Goal: Information Seeking & Learning: Learn about a topic

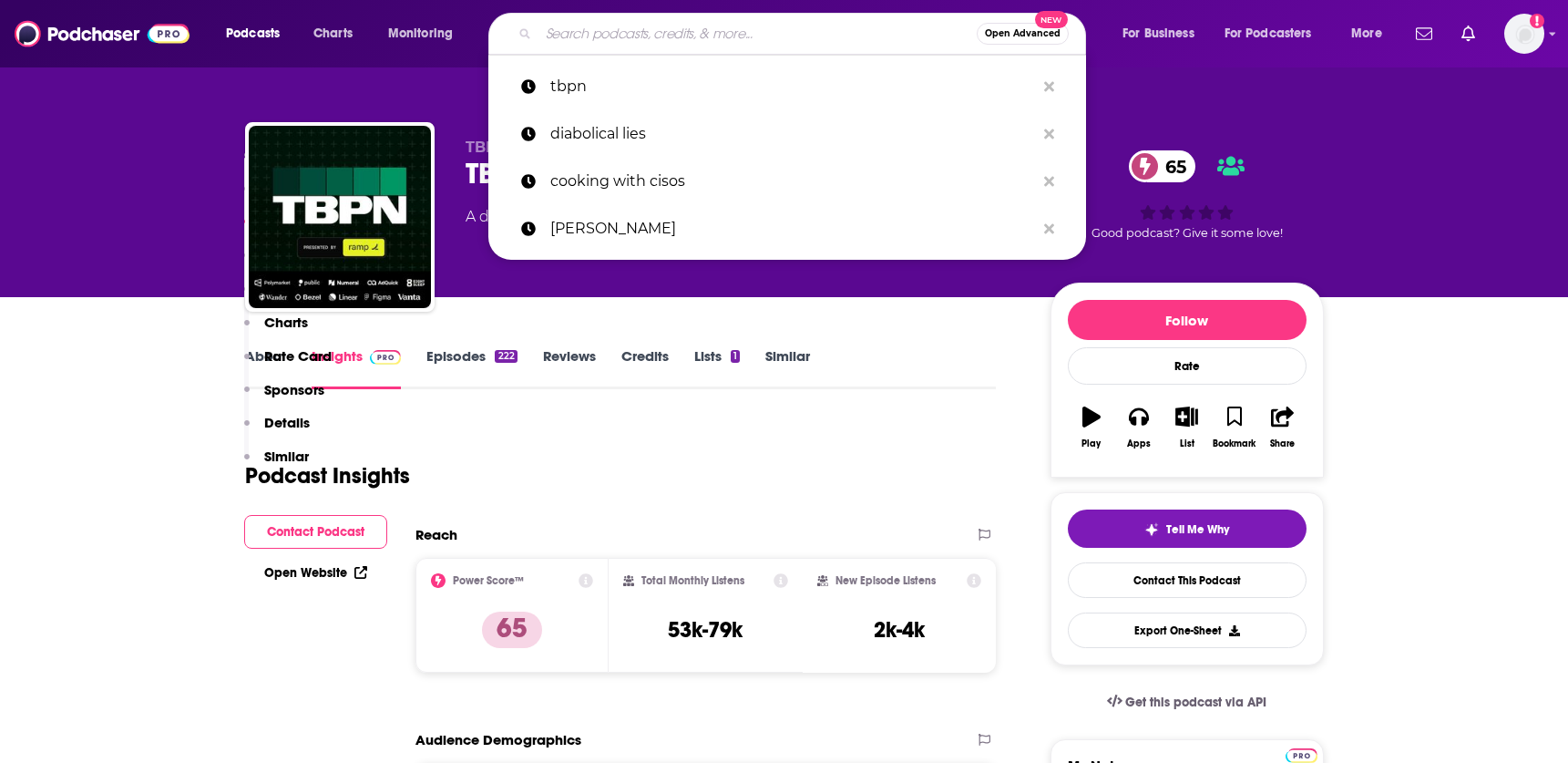
click at [595, 33] on input "Search podcasts, credits, & more..." at bounding box center [758, 34] width 438 height 29
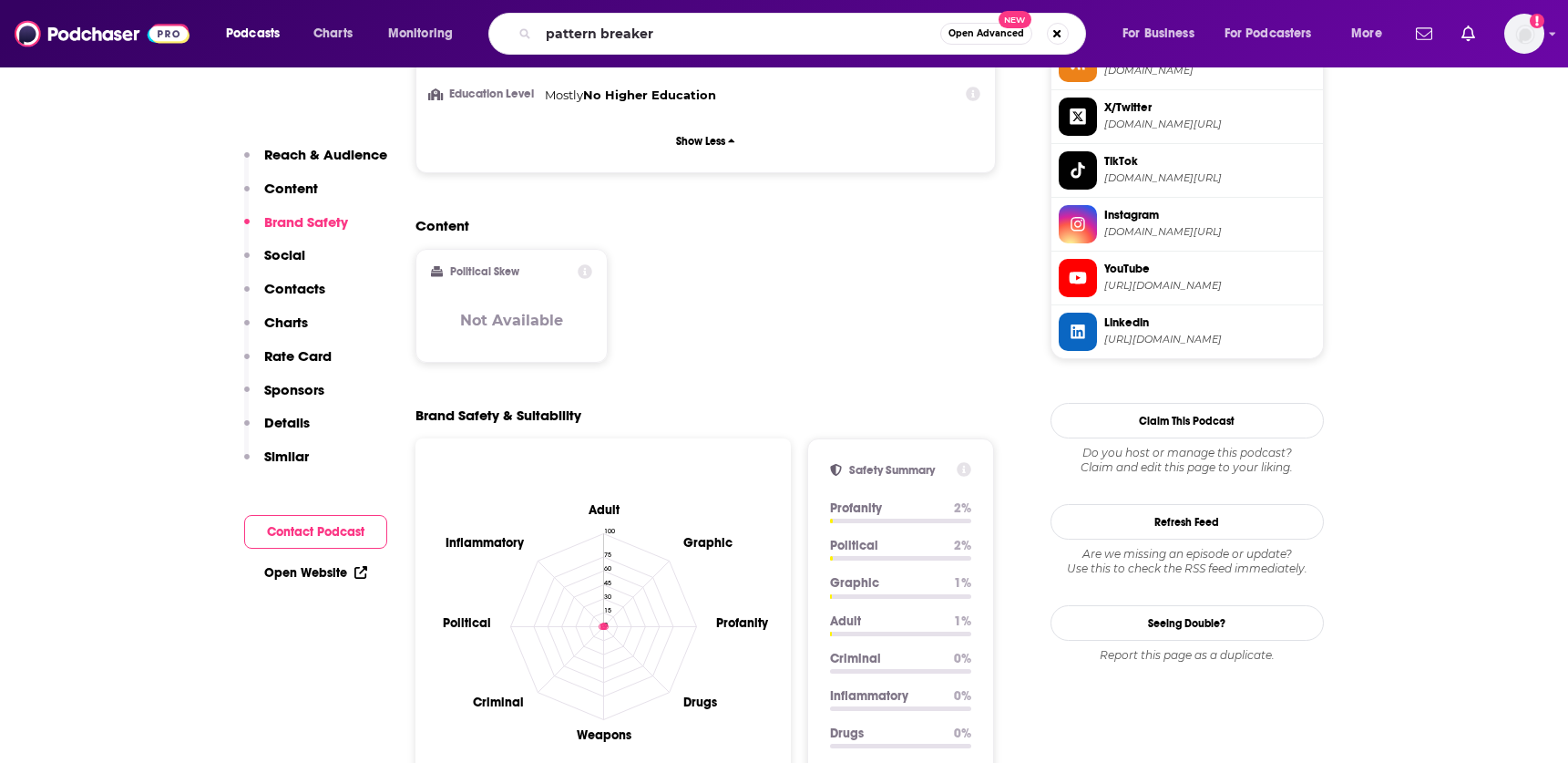
type input "pattern breakers"
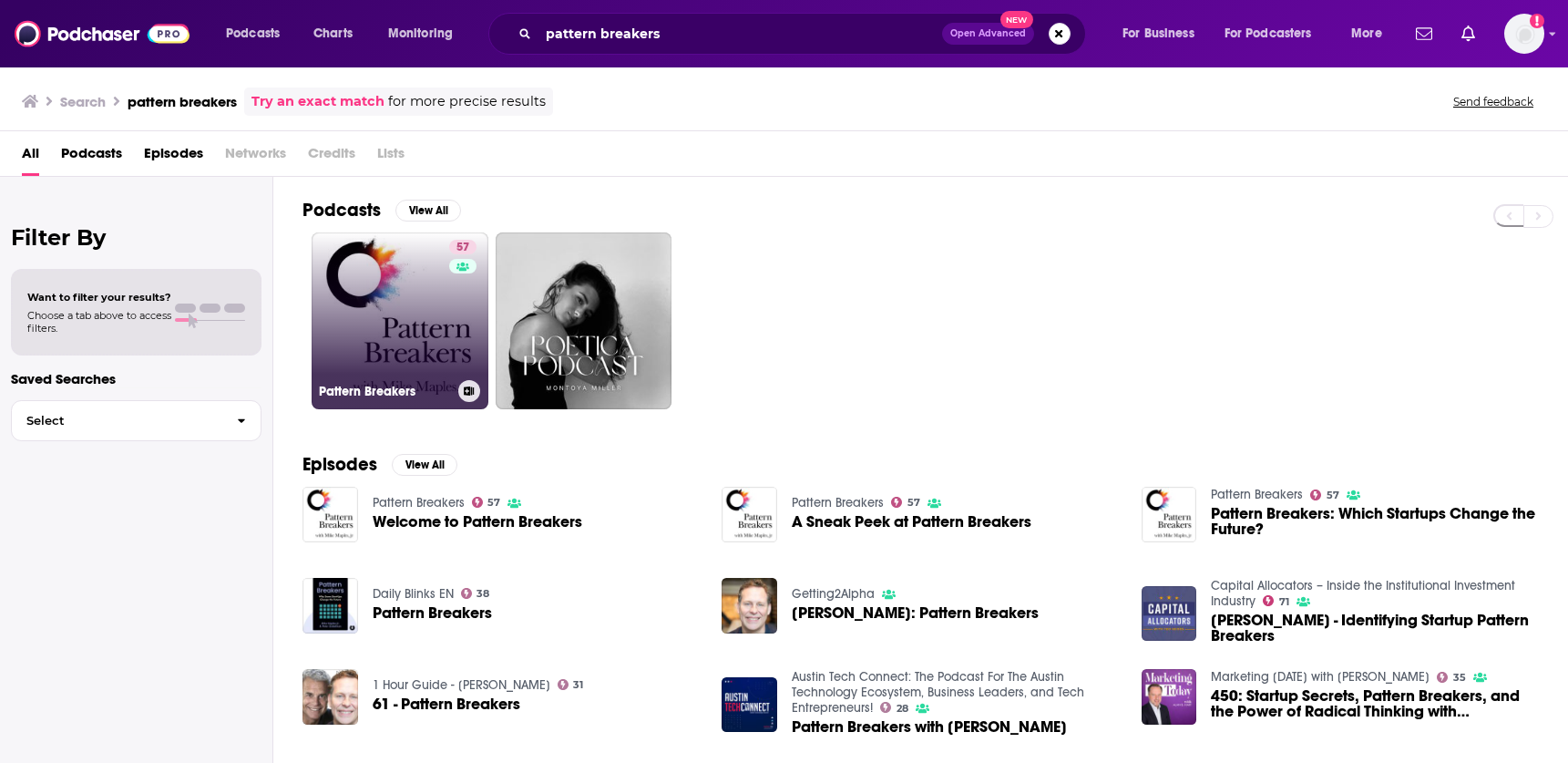
click at [394, 337] on link "57 Pattern Breakers" at bounding box center [400, 321] width 177 height 177
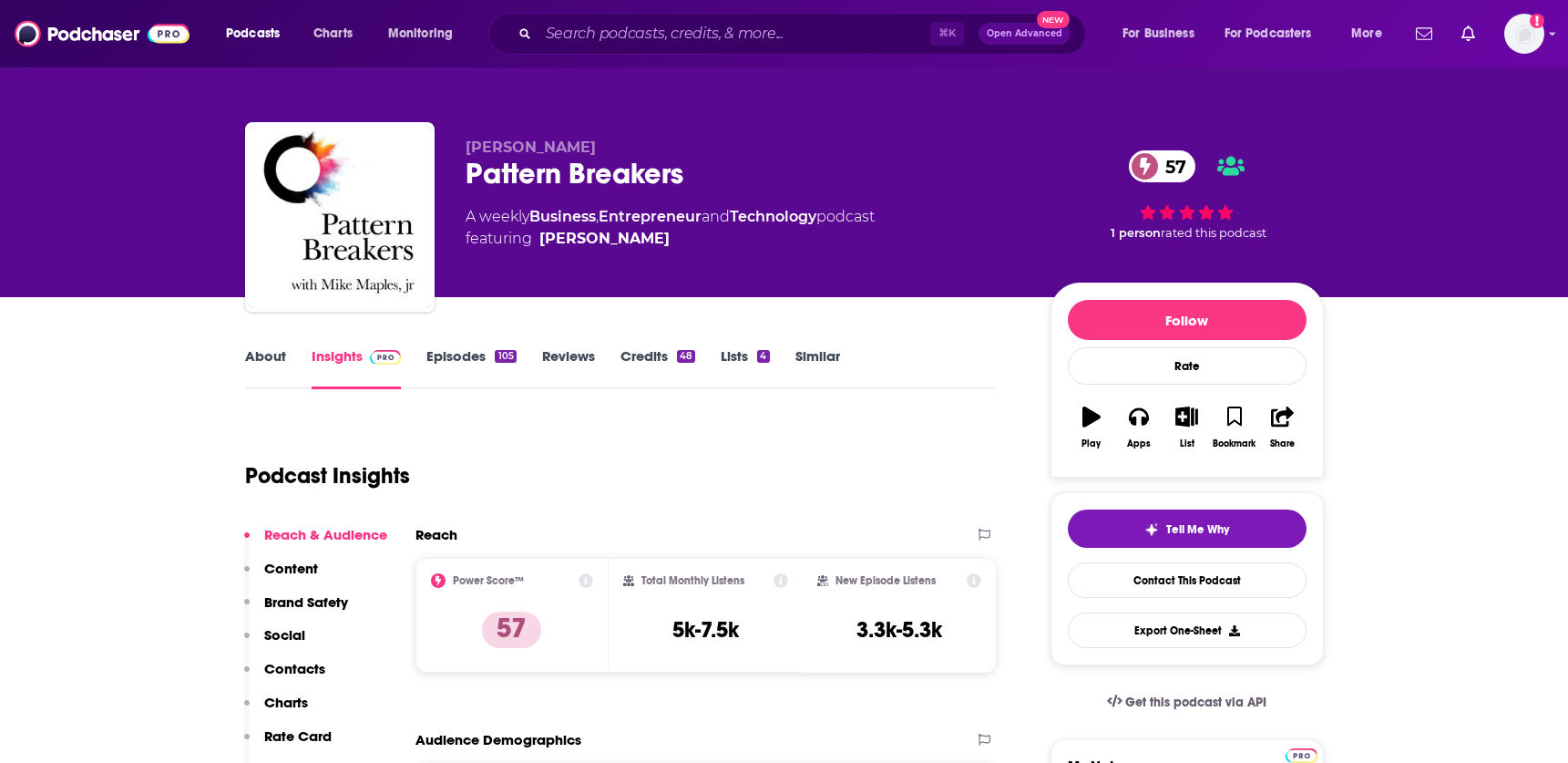
click at [649, 359] on link "Credits 48" at bounding box center [658, 368] width 75 height 42
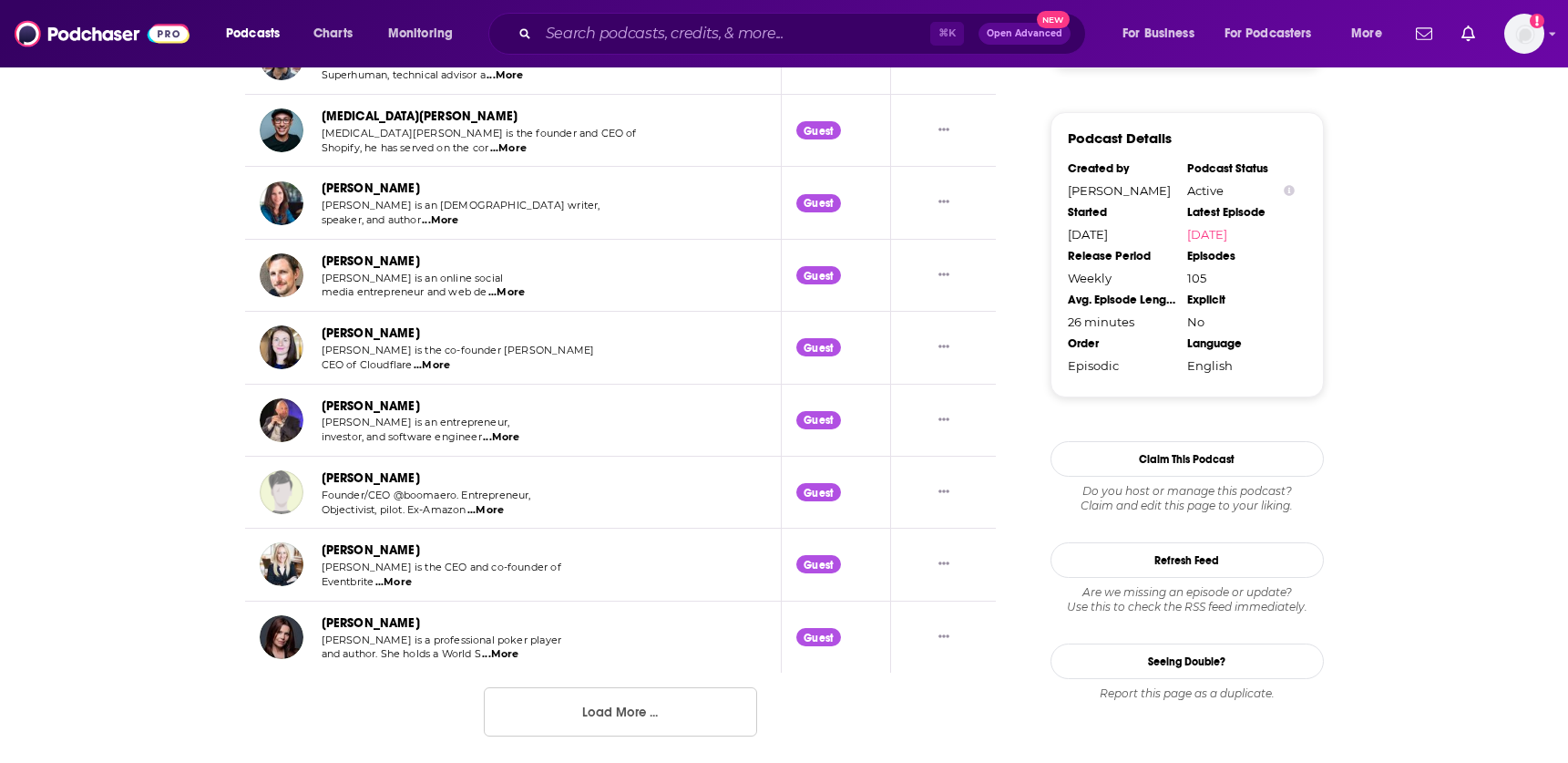
scroll to position [1802, 0]
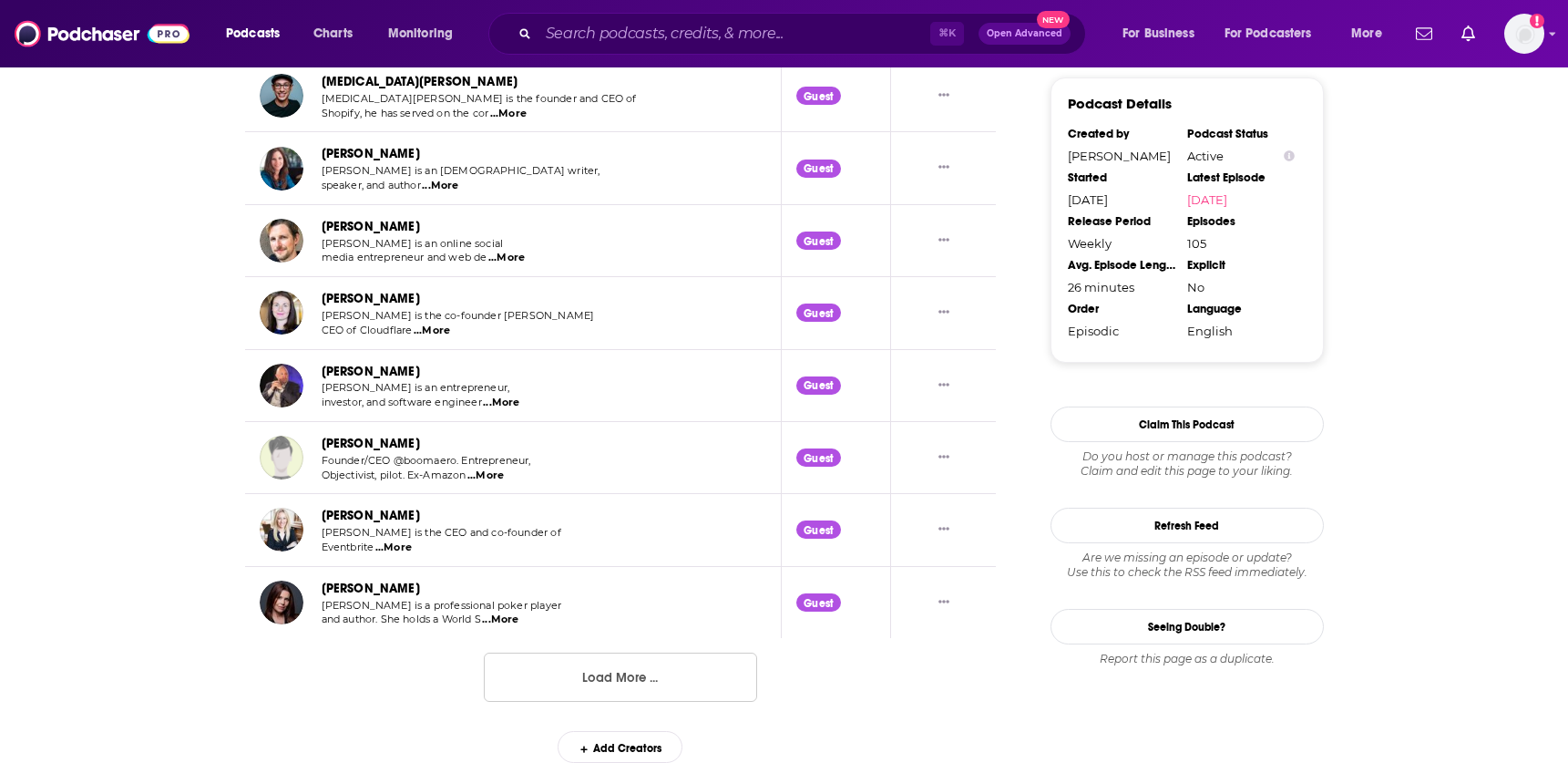
click at [659, 693] on button "Load More ..." at bounding box center [620, 677] width 273 height 49
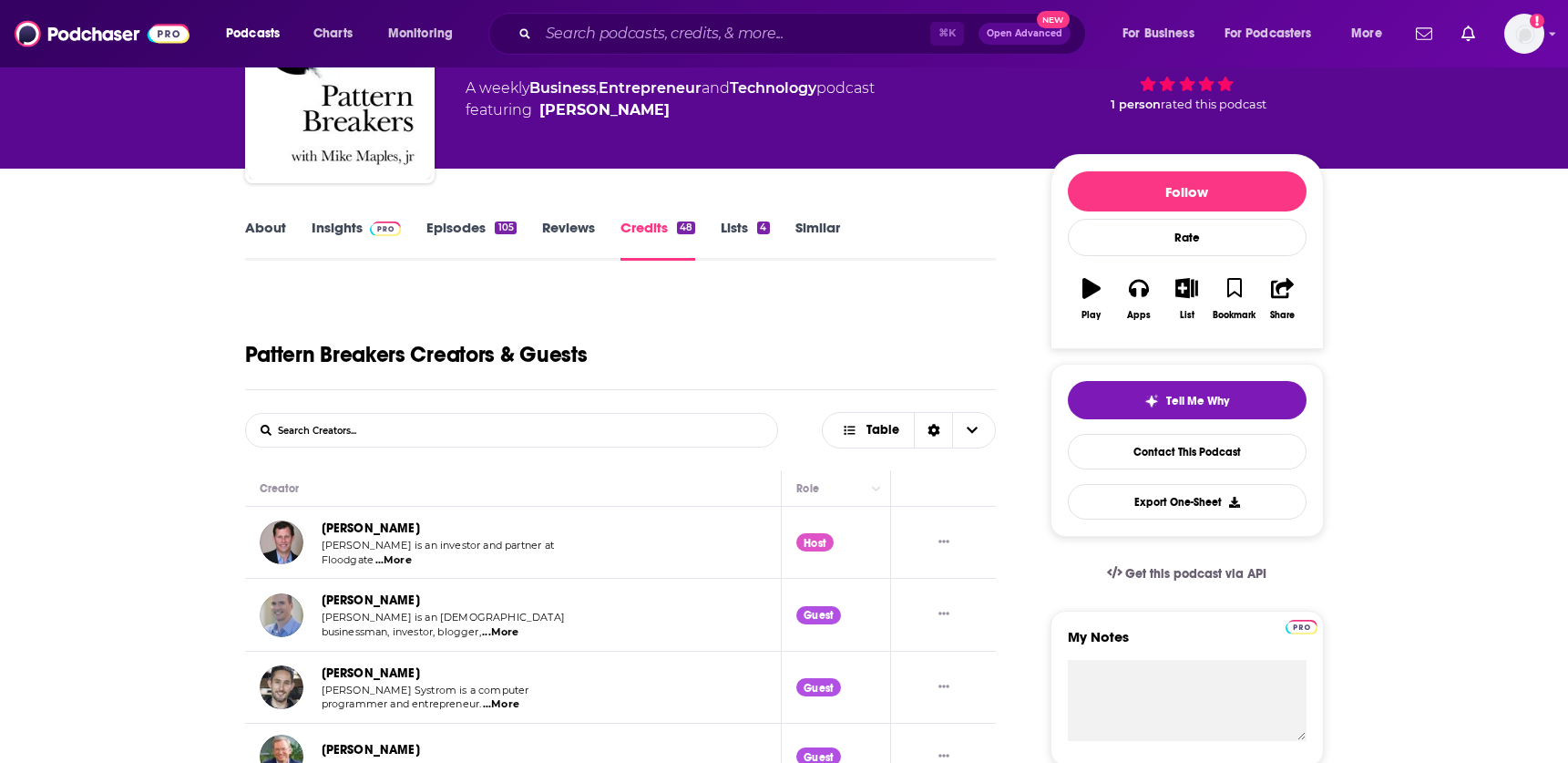
scroll to position [111, 0]
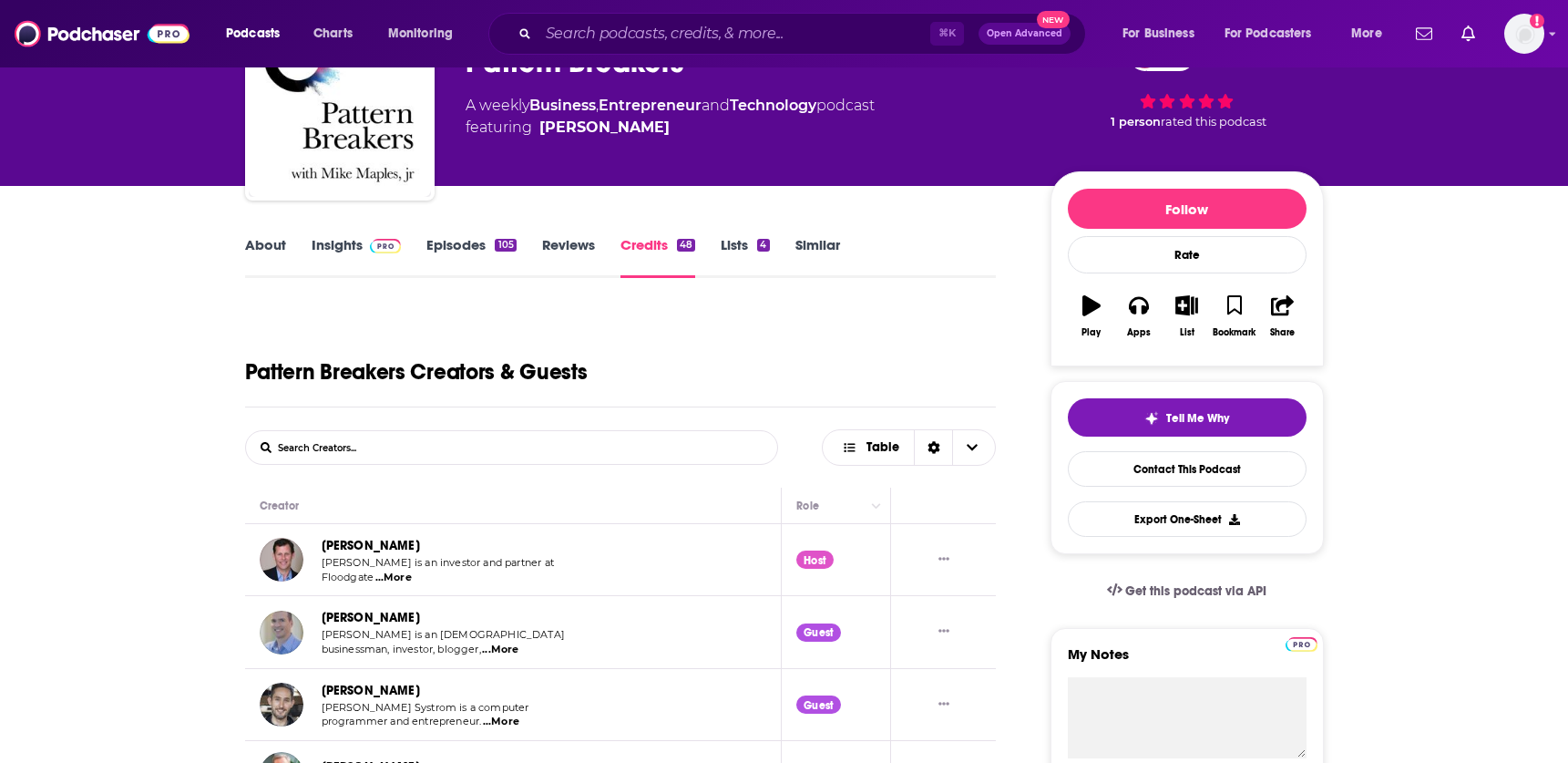
click at [359, 237] on link "Insights" at bounding box center [356, 257] width 90 height 42
